Goal: Navigation & Orientation: Understand site structure

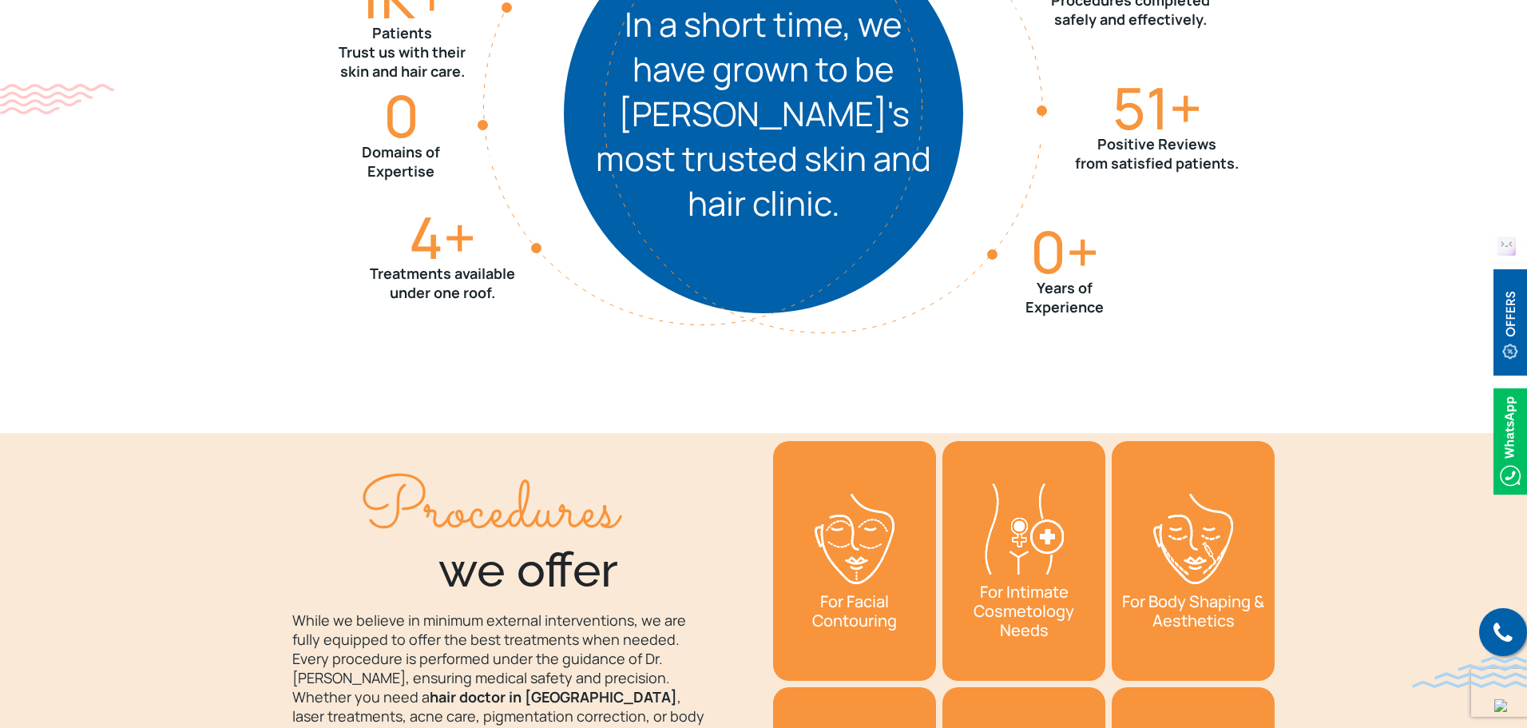
scroll to position [2345, 0]
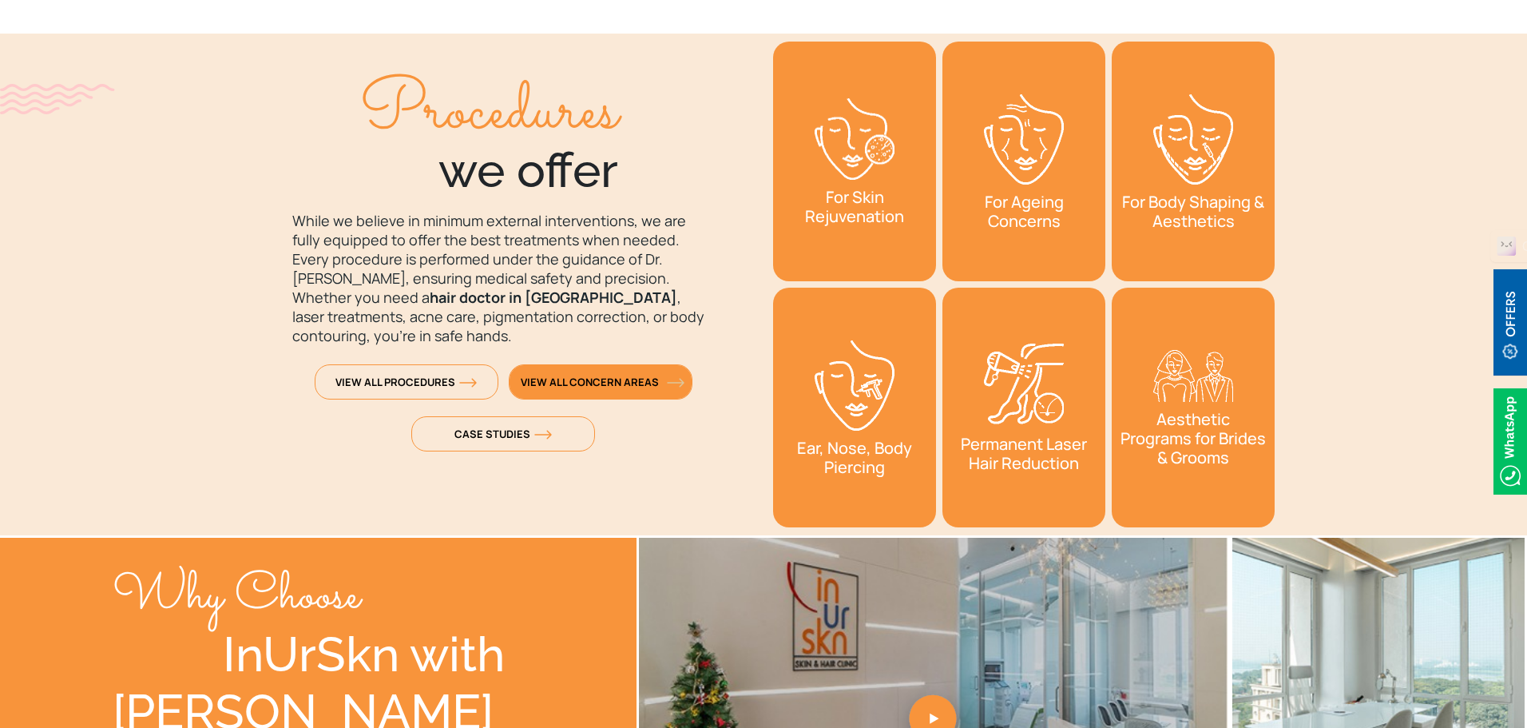
click at [639, 392] on link "View All Concern Areas" at bounding box center [601, 381] width 184 height 35
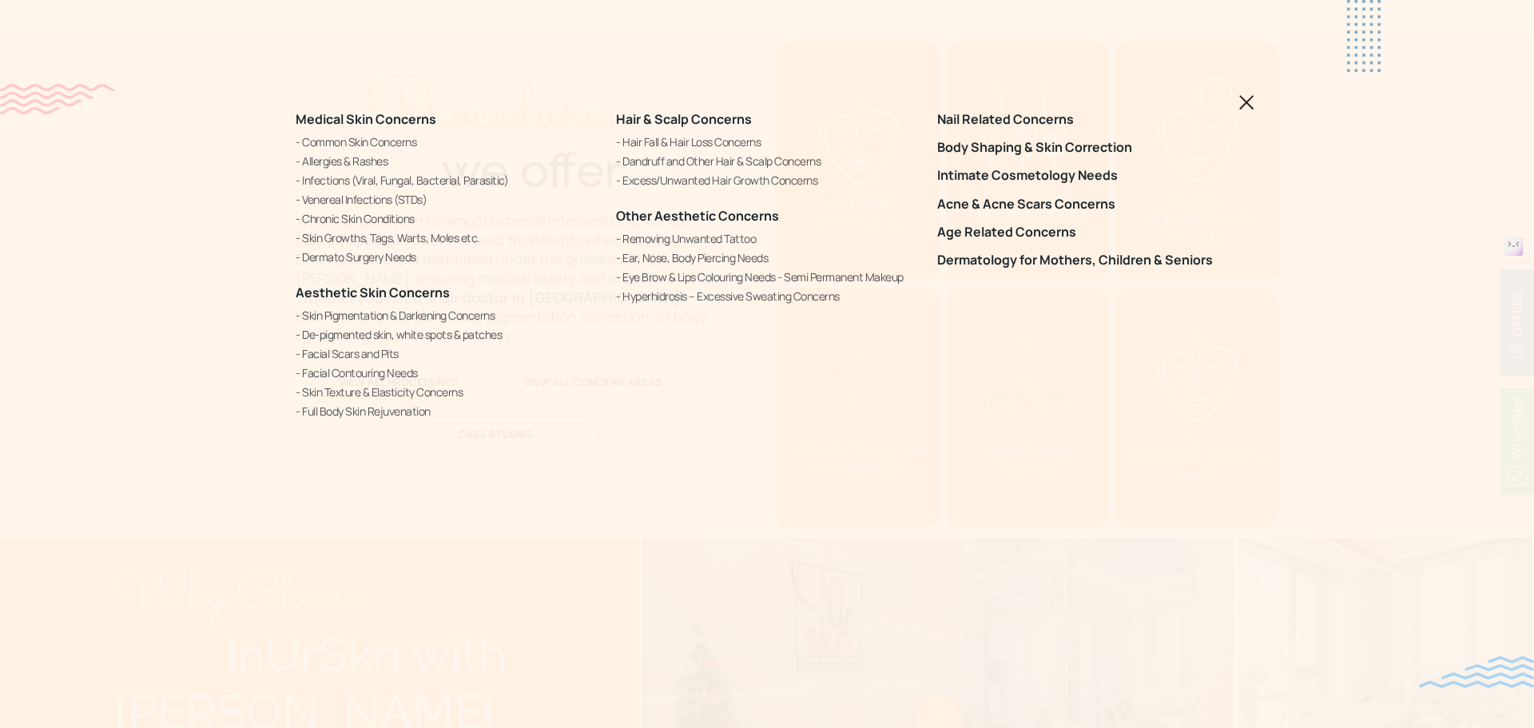
click at [1246, 104] on img at bounding box center [1246, 102] width 15 height 15
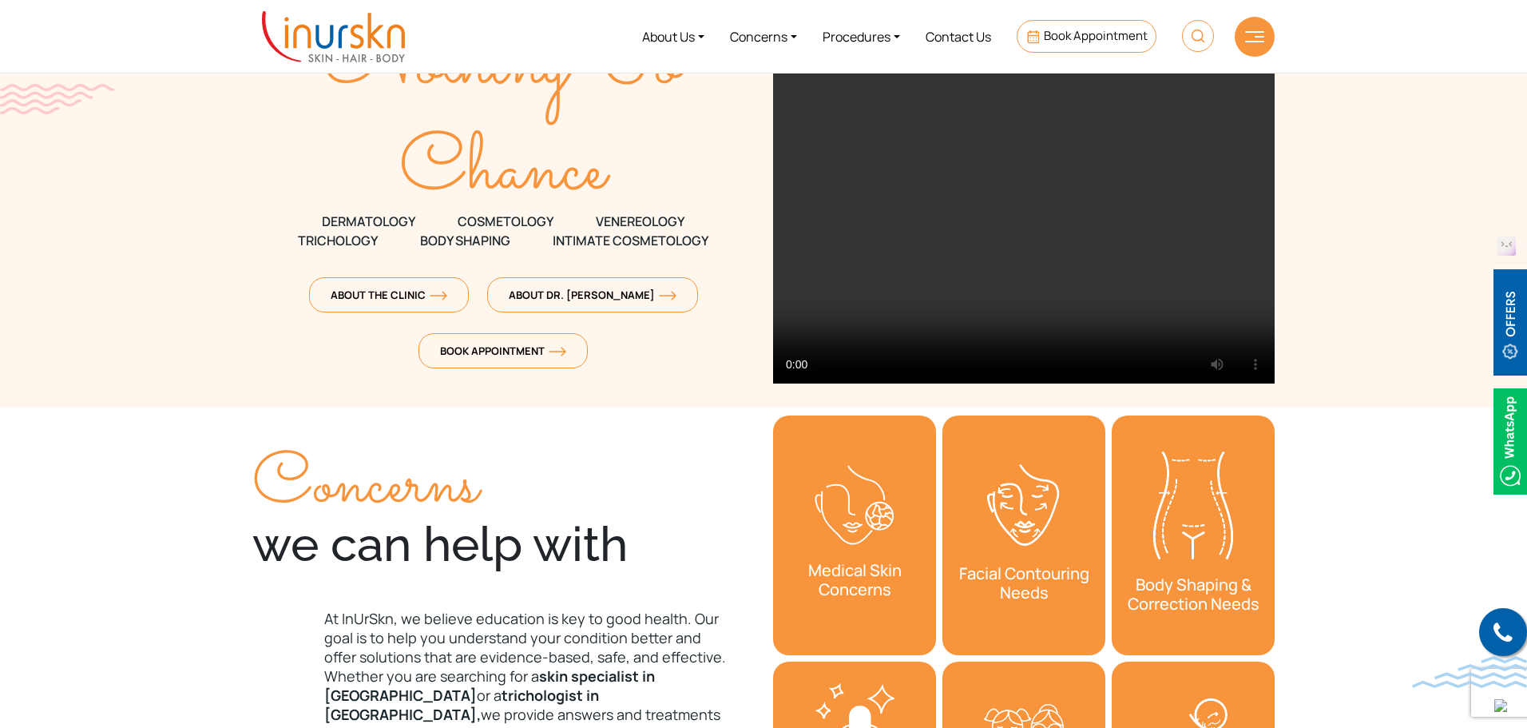
scroll to position [0, 0]
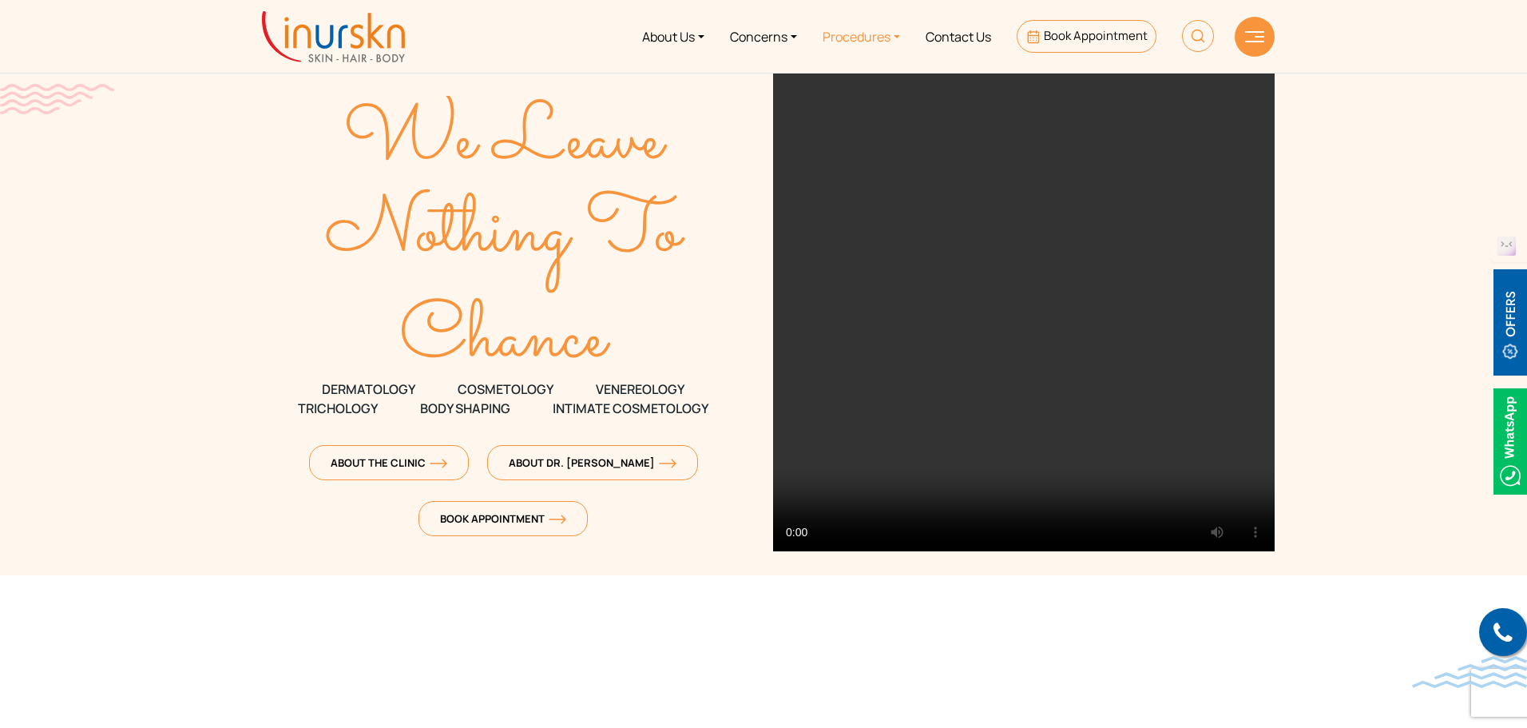
click at [870, 31] on link "Procedures" at bounding box center [861, 36] width 103 height 60
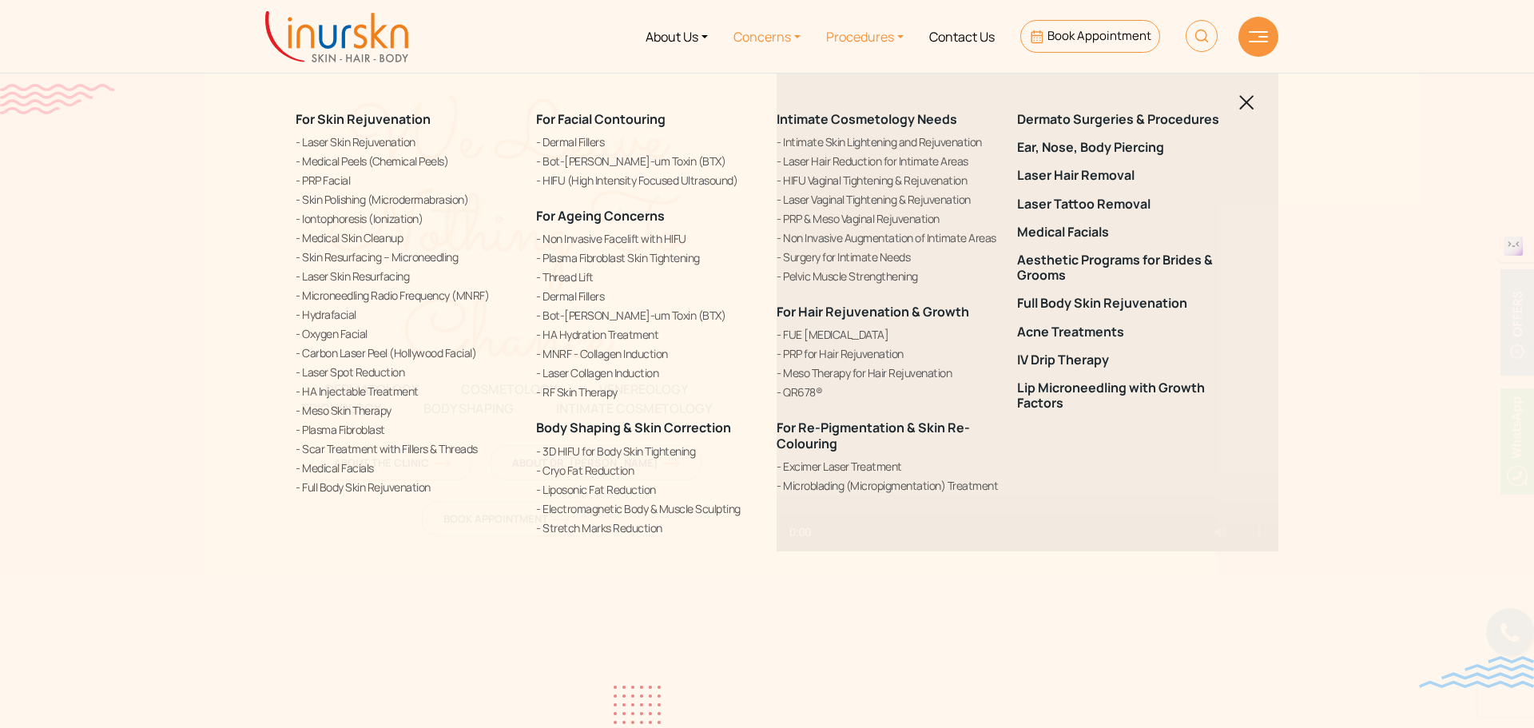
click at [743, 40] on link "Concerns" at bounding box center [766, 36] width 93 height 60
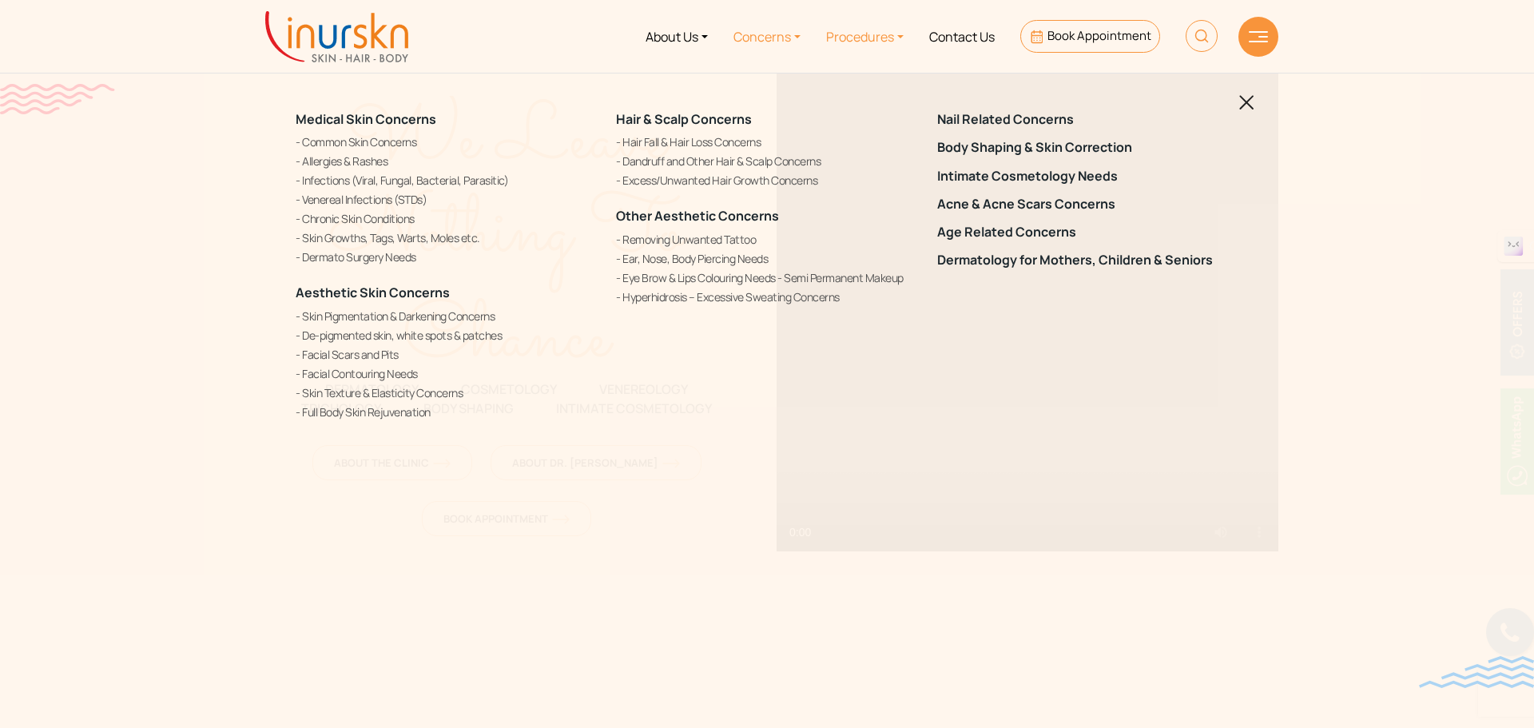
click at [870, 41] on link "Procedures" at bounding box center [864, 36] width 103 height 60
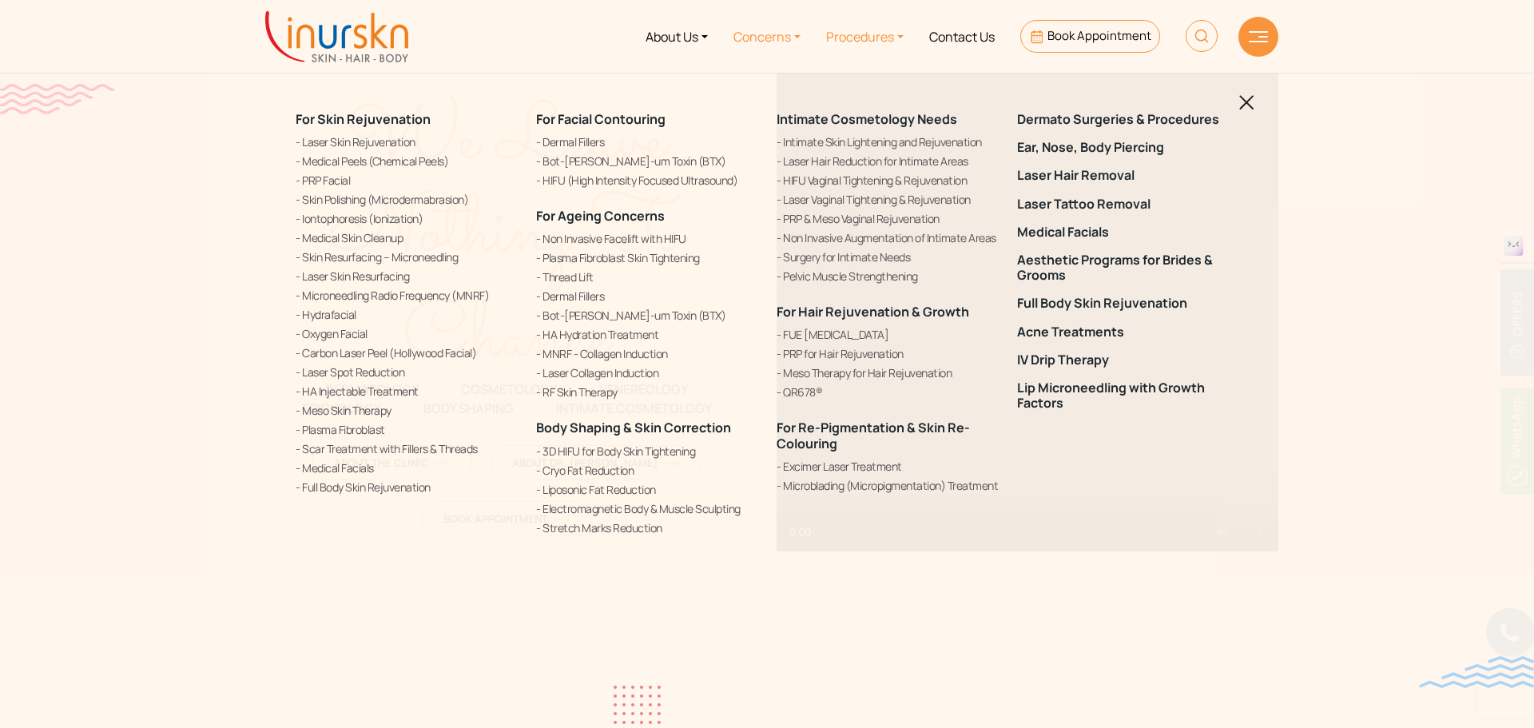
click at [784, 34] on link "Concerns" at bounding box center [766, 36] width 93 height 60
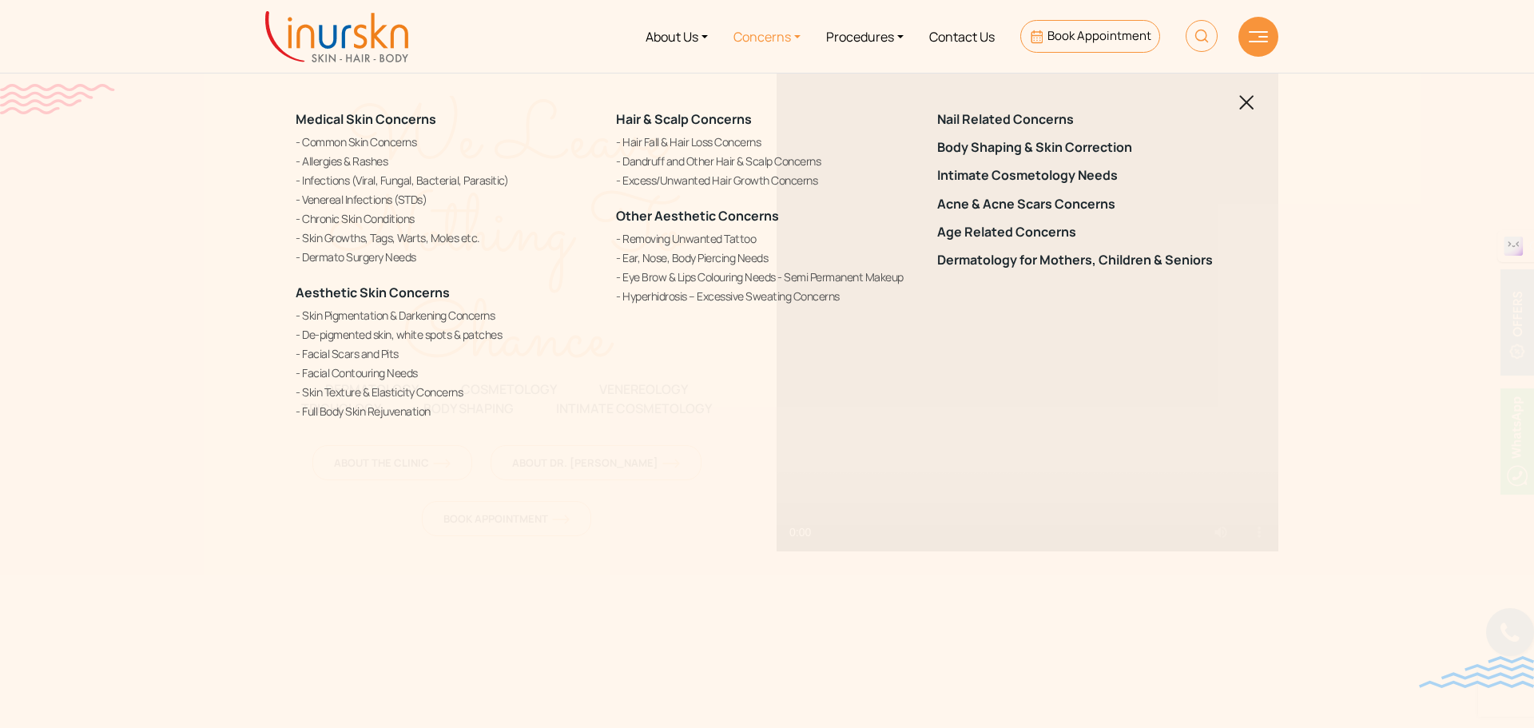
click at [1250, 102] on img at bounding box center [1246, 102] width 15 height 15
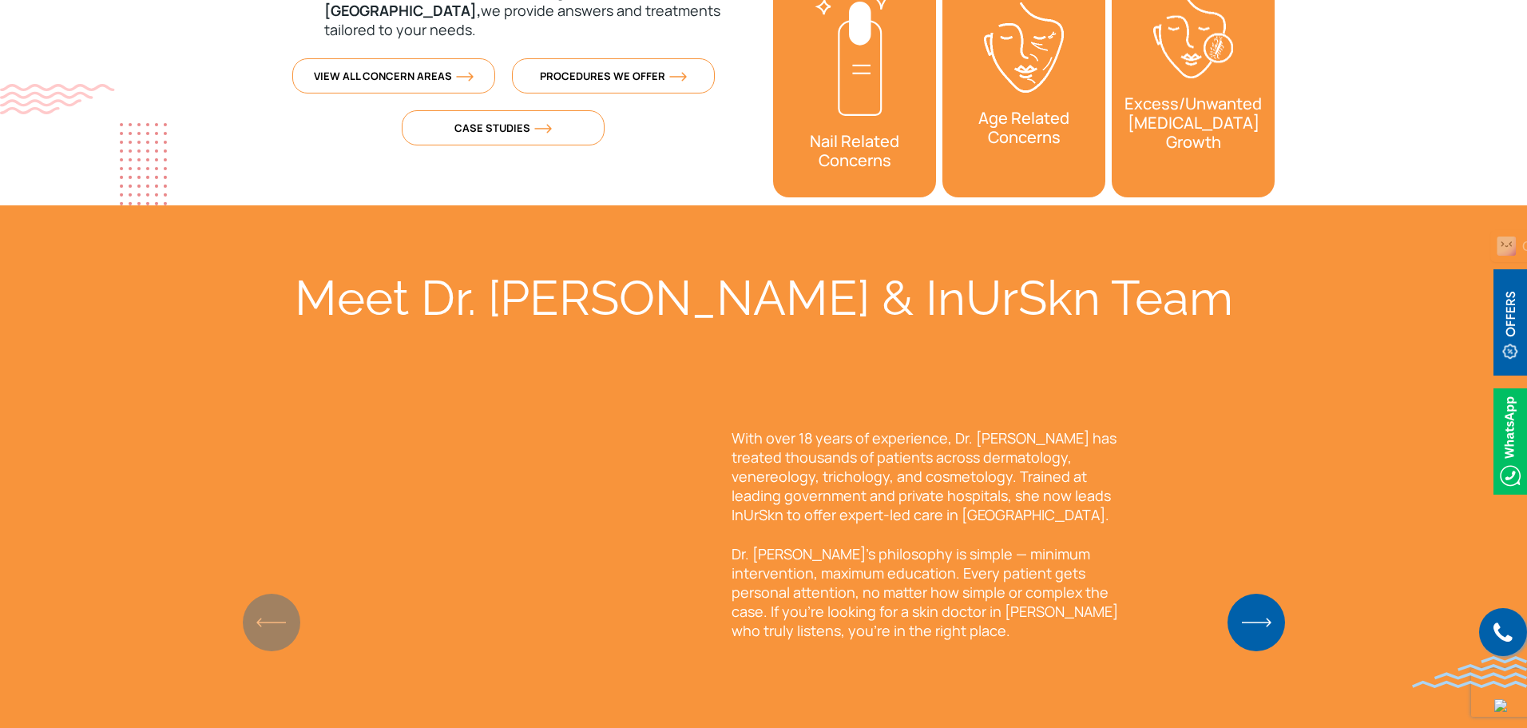
scroll to position [959, 0]
